Goal: Task Accomplishment & Management: Manage account settings

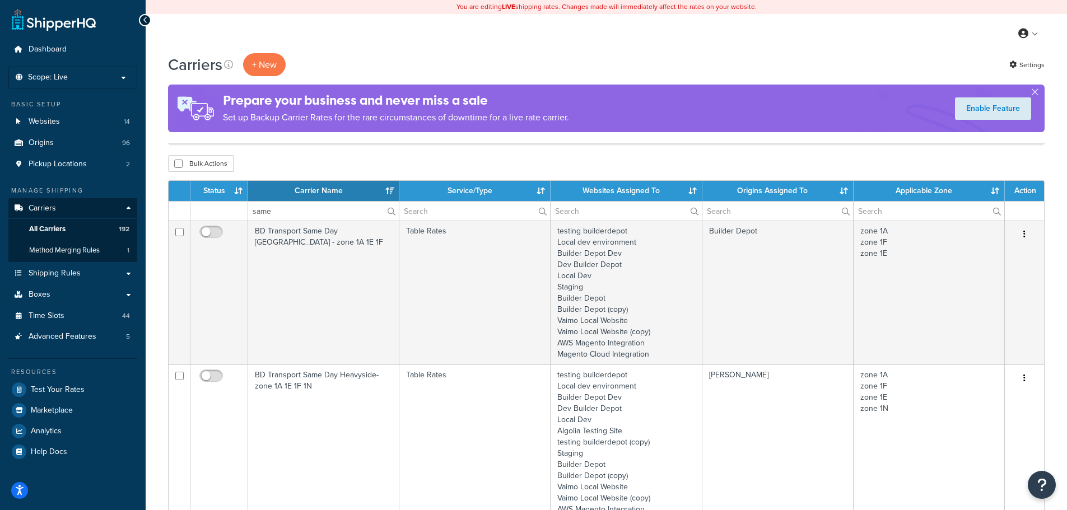
select select "15"
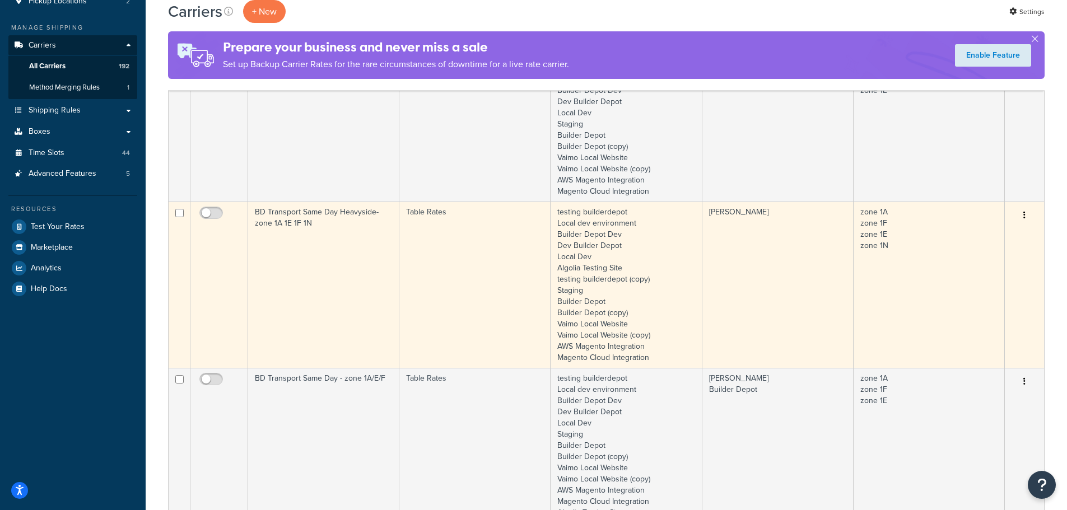
scroll to position [168, 0]
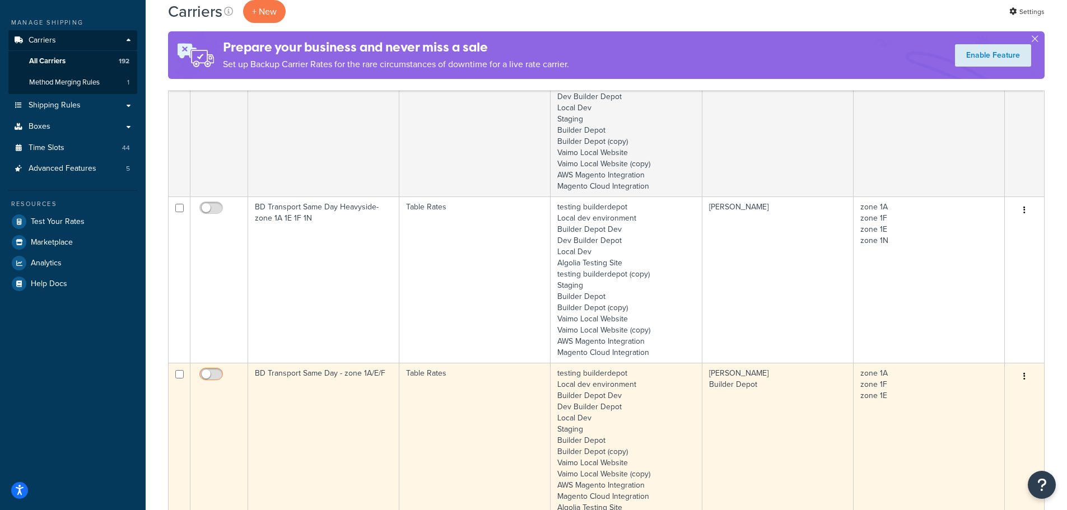
click at [203, 374] on input "checkbox" at bounding box center [212, 377] width 31 height 14
checkbox input "true"
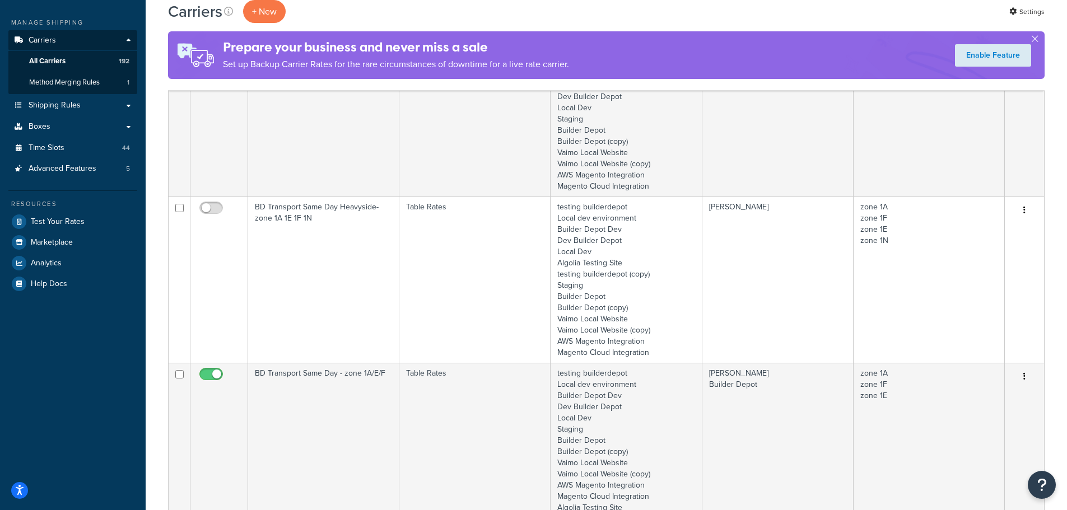
click at [144, 380] on div "Dashboard Scope: Live Development Integration Test Manage Scopes Basic Setup We…" at bounding box center [73, 343] width 146 height 1022
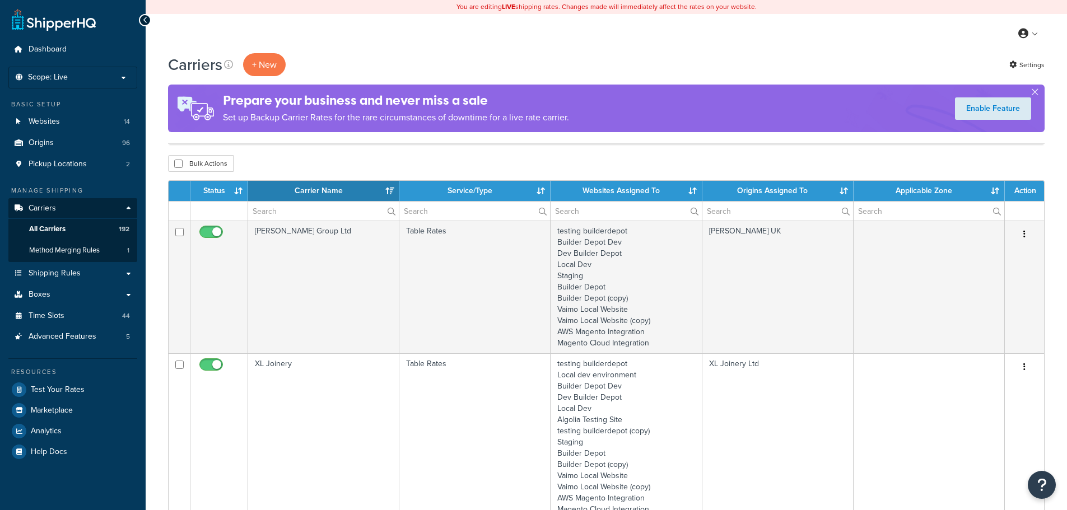
select select "15"
